Goal: Task Accomplishment & Management: Manage account settings

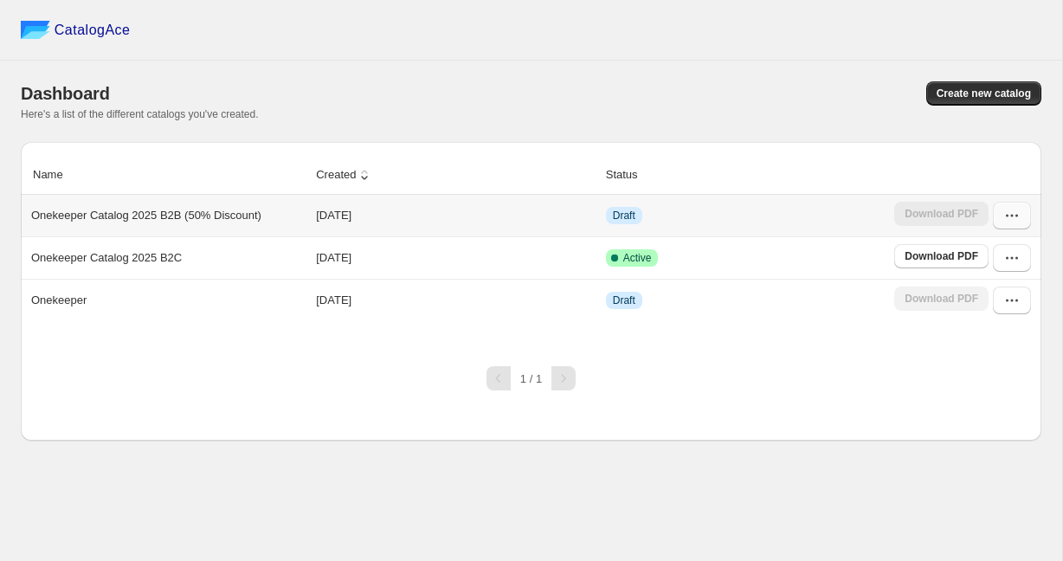
click at [1005, 216] on icon "button" at bounding box center [1011, 215] width 17 height 17
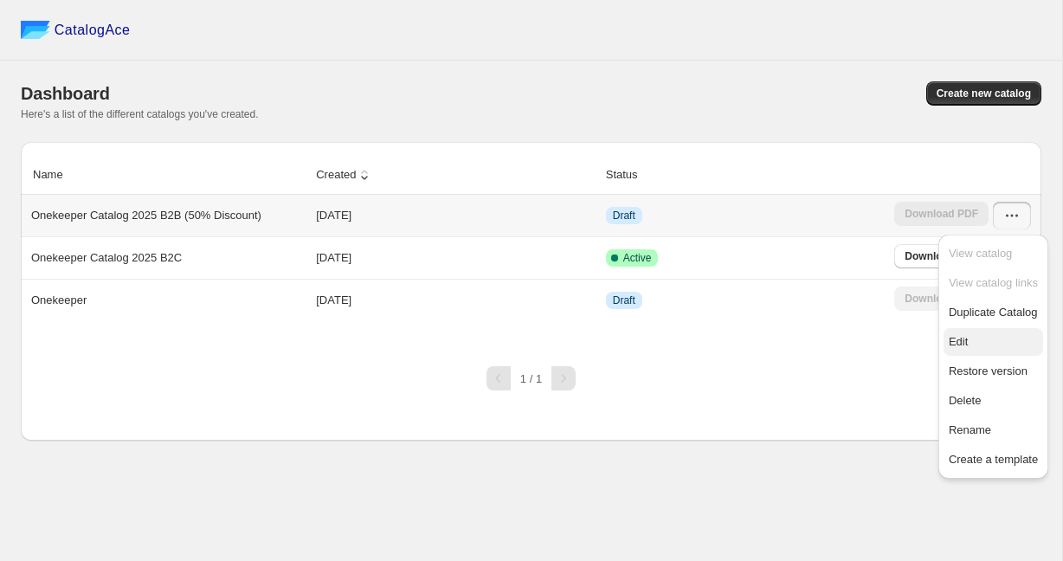
click at [962, 342] on span "Edit" at bounding box center [958, 341] width 19 height 13
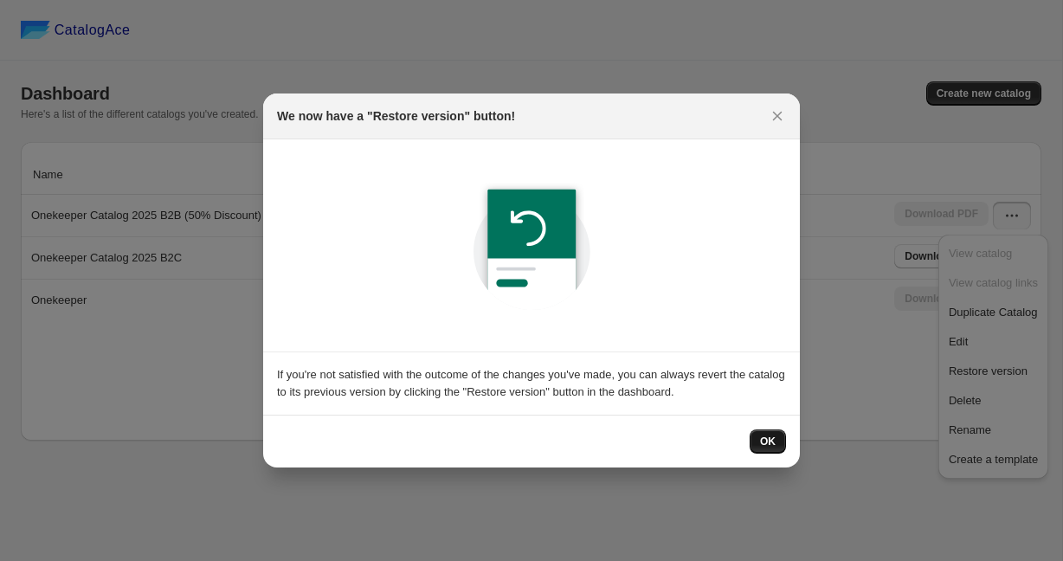
click at [766, 438] on span "OK" at bounding box center [768, 442] width 16 height 14
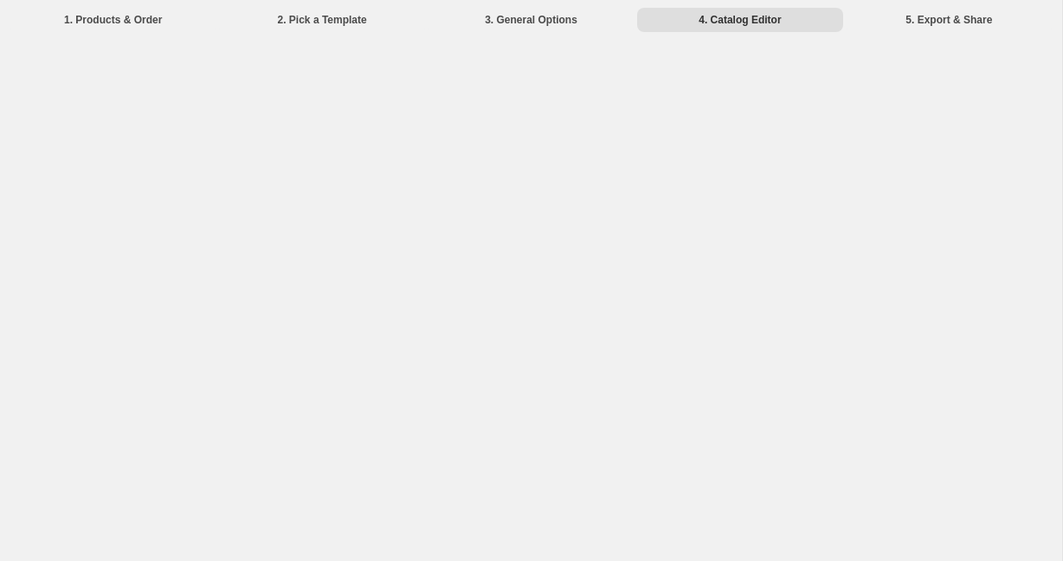
click at [548, 23] on li "3. General Options" at bounding box center [530, 19] width 205 height 24
click at [548, 20] on li "3. General Options" at bounding box center [530, 19] width 205 height 24
click at [618, 134] on div "1. Products & Order 2. Pick a Template 3. General Options 4. Catalog Editor 5. …" at bounding box center [531, 280] width 1062 height 561
click at [93, 21] on li "1. Products & Order" at bounding box center [112, 19] width 205 height 24
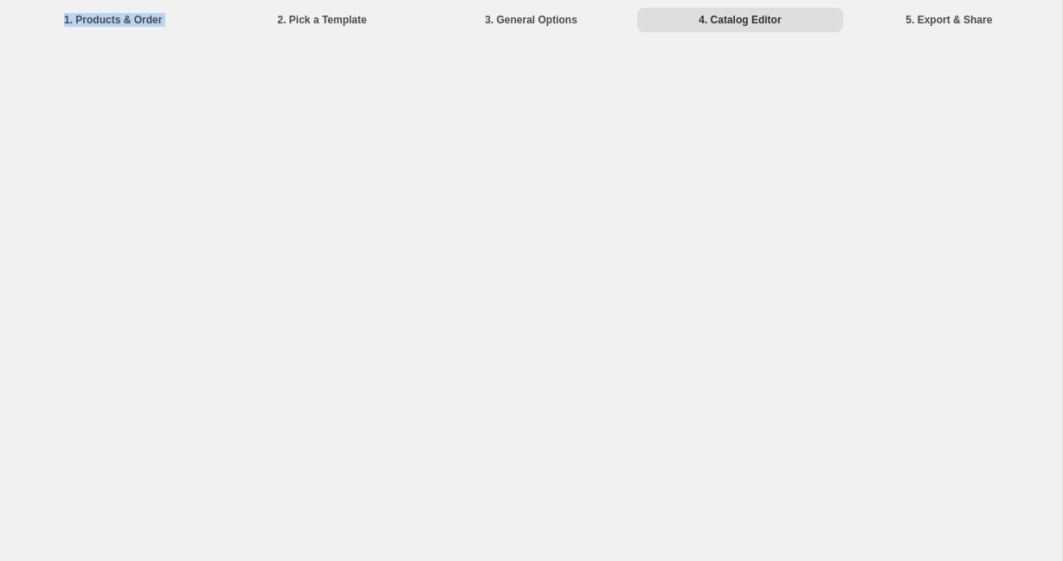
click at [93, 21] on li "1. Products & Order" at bounding box center [112, 19] width 205 height 24
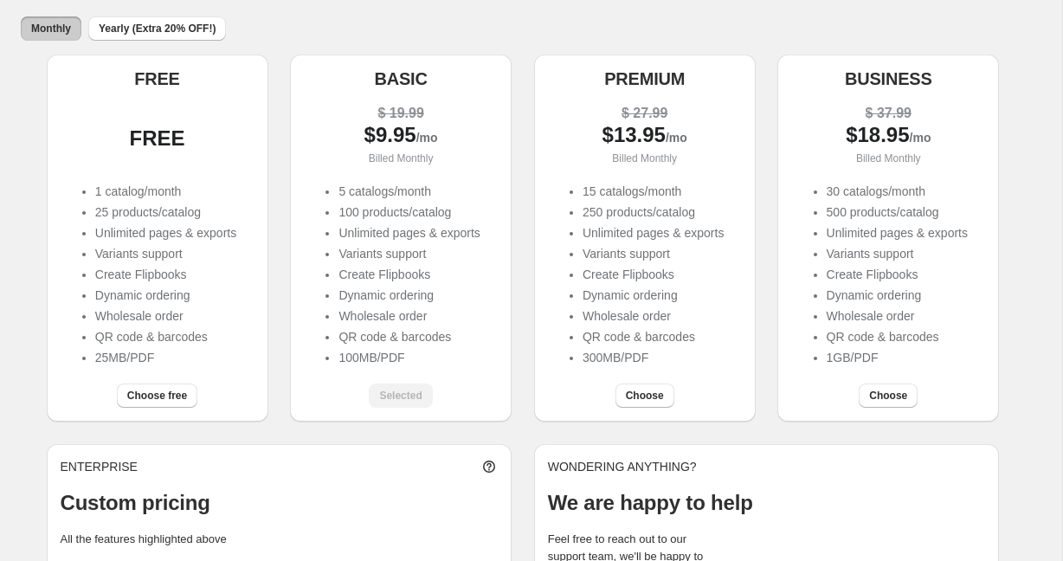
scroll to position [247, 0]
